Goal: Check status

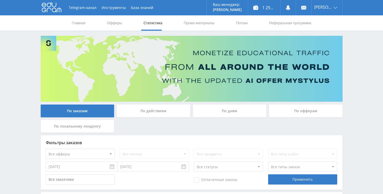
click at [215, 113] on div "По дням" at bounding box center [230, 111] width 74 height 13
click at [0, 0] on input "По дням" at bounding box center [0, 0] width 0 height 0
